Goal: Task Accomplishment & Management: Manage account settings

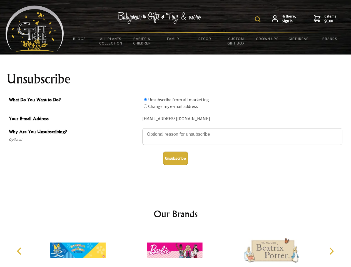
click at [259, 19] on img at bounding box center [258, 19] width 6 height 6
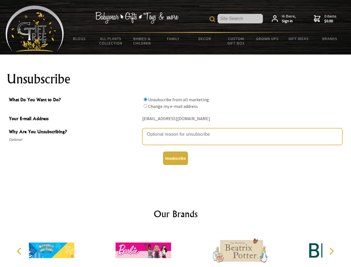
click at [176, 130] on textarea "Why Are You Unsubscribing?" at bounding box center [242, 136] width 200 height 17
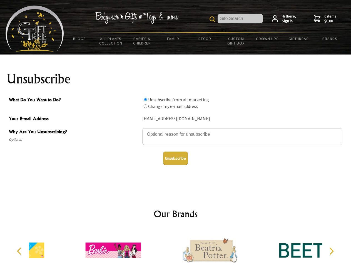
click at [145, 99] on input "What Do You Want to Do?" at bounding box center [146, 100] width 4 height 4
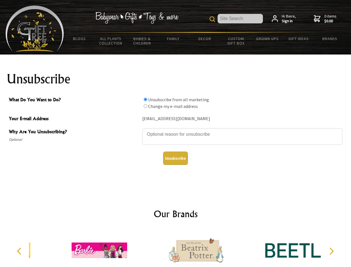
click at [145, 106] on input "What Do You Want to Do?" at bounding box center [146, 106] width 4 height 4
radio input "true"
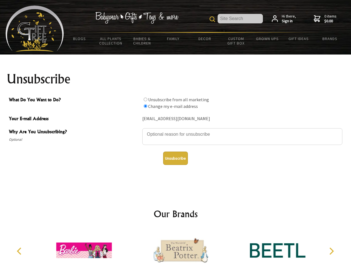
click at [175, 158] on button "Unsubscribe" at bounding box center [175, 157] width 25 height 13
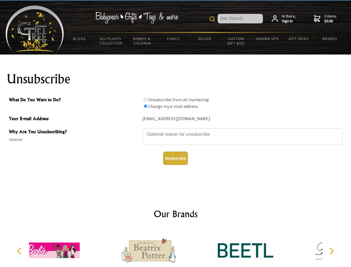
click at [20, 251] on icon "Previous" at bounding box center [19, 250] width 7 height 7
click at [331, 251] on icon "Next" at bounding box center [330, 250] width 7 height 7
